Goal: Task Accomplishment & Management: Manage account settings

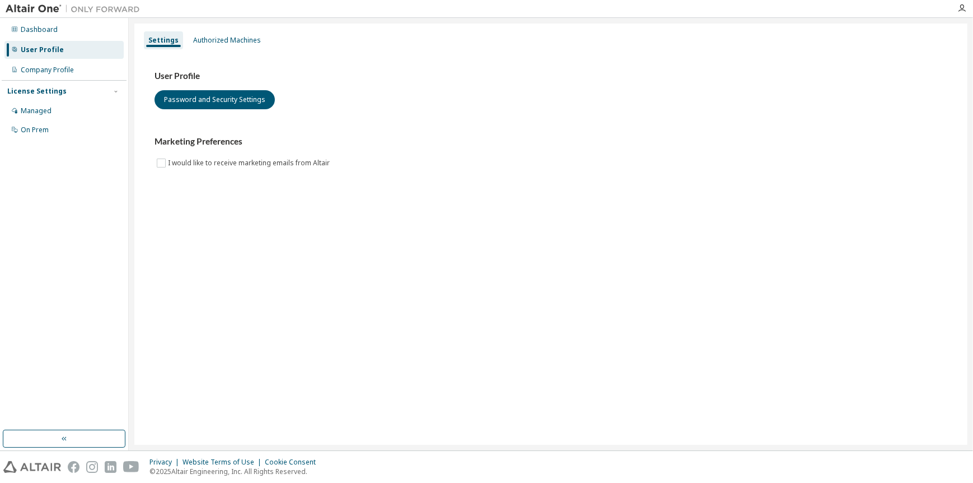
click at [257, 223] on div "Settings Authorized Machines User Profile Password and Security Settings Market…" at bounding box center [550, 234] width 833 height 421
click at [955, 9] on div at bounding box center [962, 8] width 22 height 9
click at [960, 7] on icon "button" at bounding box center [962, 8] width 9 height 9
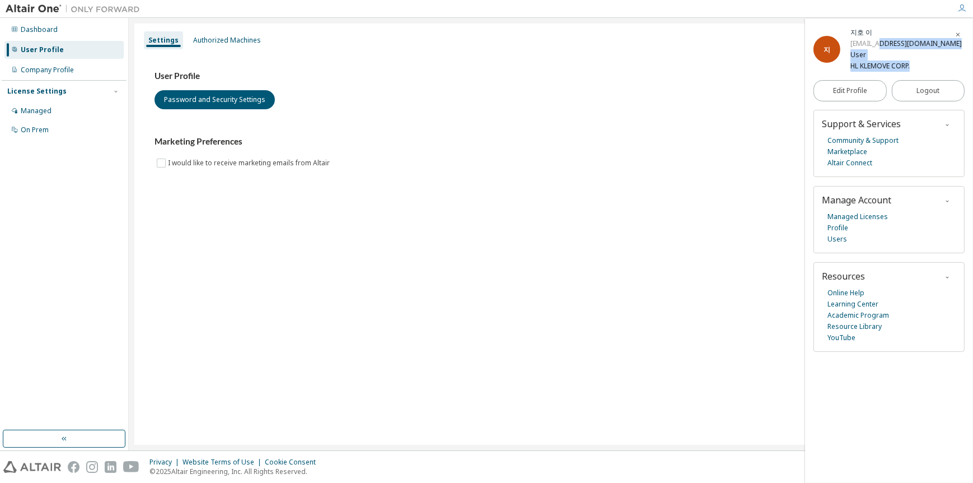
drag, startPoint x: 876, startPoint y: 44, endPoint x: 941, endPoint y: 64, distance: 68.4
click at [941, 64] on div "지 지호 이 [EMAIL_ADDRESS][DOMAIN_NAME] User HL KLEMOVE CORP." at bounding box center [889, 49] width 151 height 45
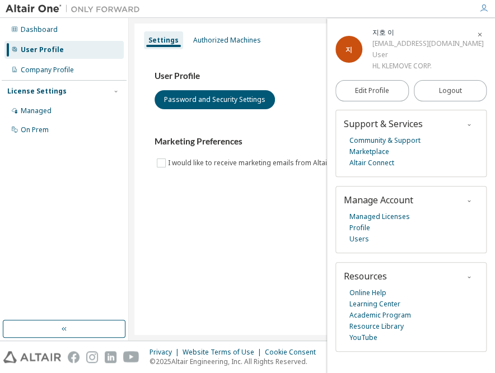
click at [202, 305] on div "Settings Authorized Machines User Profile Password and Security Settings Market…" at bounding box center [311, 179] width 355 height 311
drag, startPoint x: 451, startPoint y: 41, endPoint x: 370, endPoint y: 48, distance: 81.5
click at [370, 48] on div "지 지호 이 [EMAIL_ADDRESS][DOMAIN_NAME] User HL KLEMOVE CORP." at bounding box center [410, 49] width 151 height 45
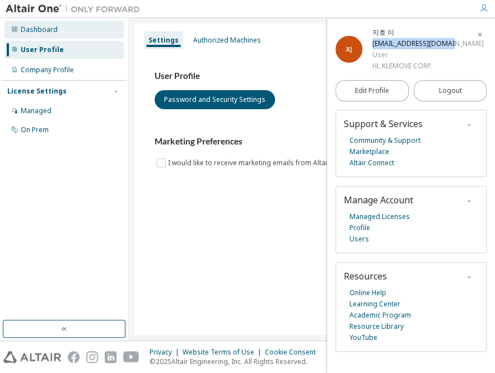
copy div "[EMAIL_ADDRESS][DOMAIN_NAME]"
